Goal: Task Accomplishment & Management: Complete application form

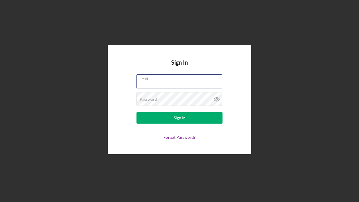
type input "[EMAIL_ADDRESS][DOMAIN_NAME]"
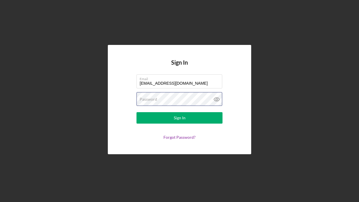
click at [179, 118] on button "Sign In" at bounding box center [179, 117] width 86 height 11
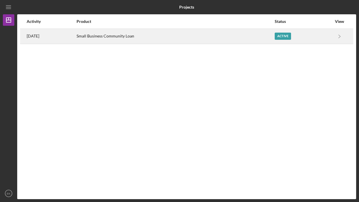
click at [194, 38] on div "Small Business Community Loan" at bounding box center [175, 36] width 197 height 14
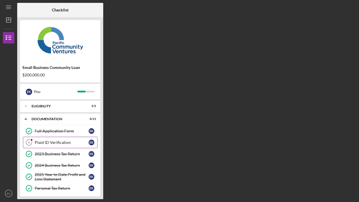
click at [61, 142] on div "Plaid ID Verification" at bounding box center [62, 142] width 54 height 5
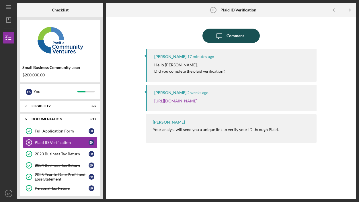
click at [231, 37] on div "Comment" at bounding box center [234, 36] width 17 height 14
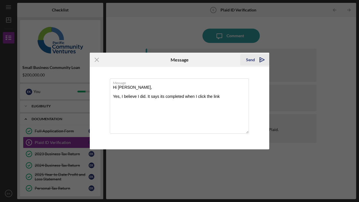
type textarea "Hi [PERSON_NAME], Yes, I believe I did. It says its completed when I click the …"
click at [254, 60] on div "Send" at bounding box center [250, 59] width 9 height 11
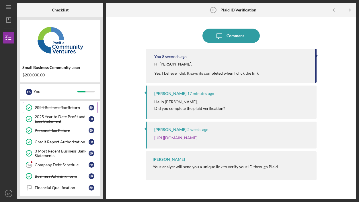
scroll to position [59, 0]
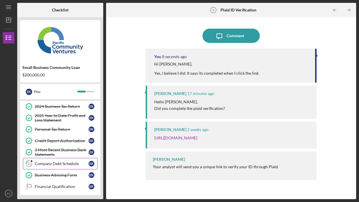
click at [62, 162] on div "Company Debt Schedule" at bounding box center [62, 164] width 54 height 5
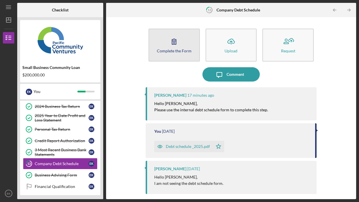
click at [171, 41] on icon "button" at bounding box center [174, 41] width 14 height 14
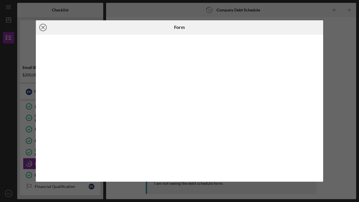
click at [42, 28] on icon "Icon/Close" at bounding box center [43, 27] width 14 height 14
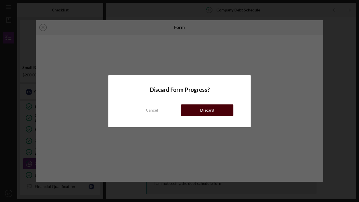
click at [195, 114] on button "Discard" at bounding box center [207, 110] width 52 height 11
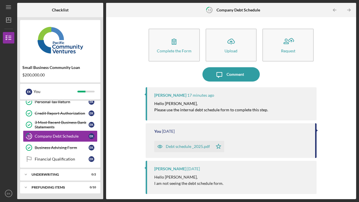
scroll to position [87, 0]
click at [41, 162] on link "Financial Qualification Financial Qualification E K" at bounding box center [60, 159] width 75 height 11
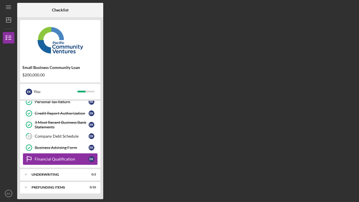
scroll to position [62, 0]
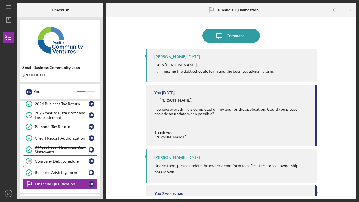
click at [44, 159] on div "Company Debt Schedule" at bounding box center [62, 161] width 54 height 5
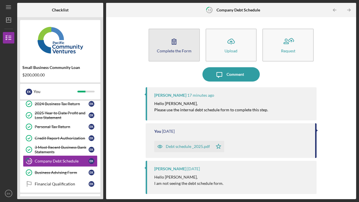
click at [183, 53] on div "Complete the Form" at bounding box center [174, 51] width 35 height 4
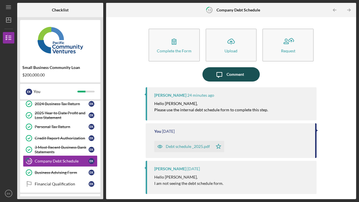
click at [222, 74] on icon "Icon/Message" at bounding box center [219, 74] width 14 height 14
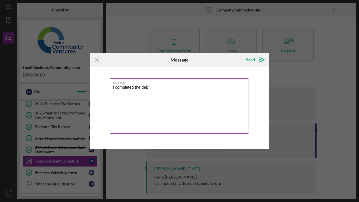
click at [164, 86] on textarea "I completed the de" at bounding box center [179, 106] width 139 height 55
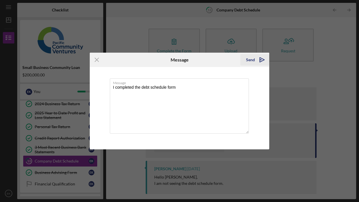
type textarea "I completed the debt schedule form"
click at [259, 58] on icon "Icon/icon-invite-send" at bounding box center [262, 60] width 14 height 14
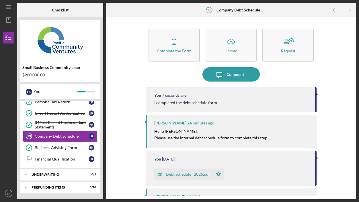
scroll to position [87, 0]
click at [42, 180] on div "Icon/Expander Underwriting 0 / 2" at bounding box center [60, 174] width 80 height 11
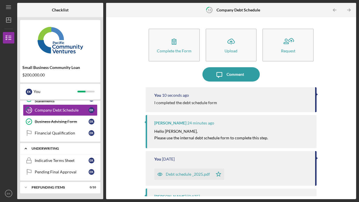
scroll to position [113, 0]
click at [42, 161] on div "Indicative Terms Sheet" at bounding box center [62, 160] width 54 height 5
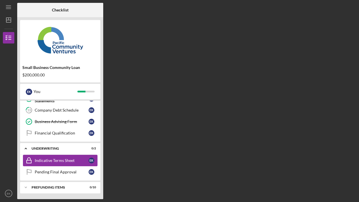
scroll to position [83, 0]
